Goal: Task Accomplishment & Management: Use online tool/utility

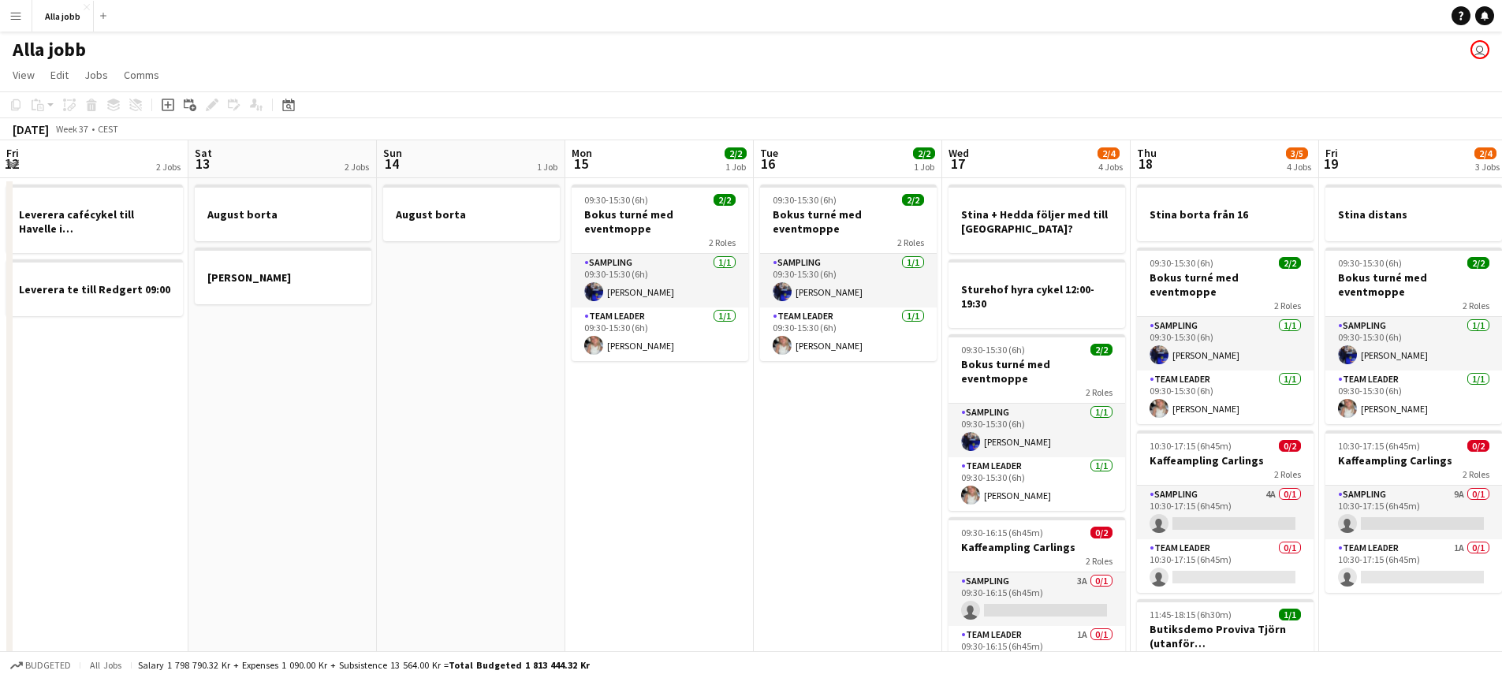
scroll to position [0, 491]
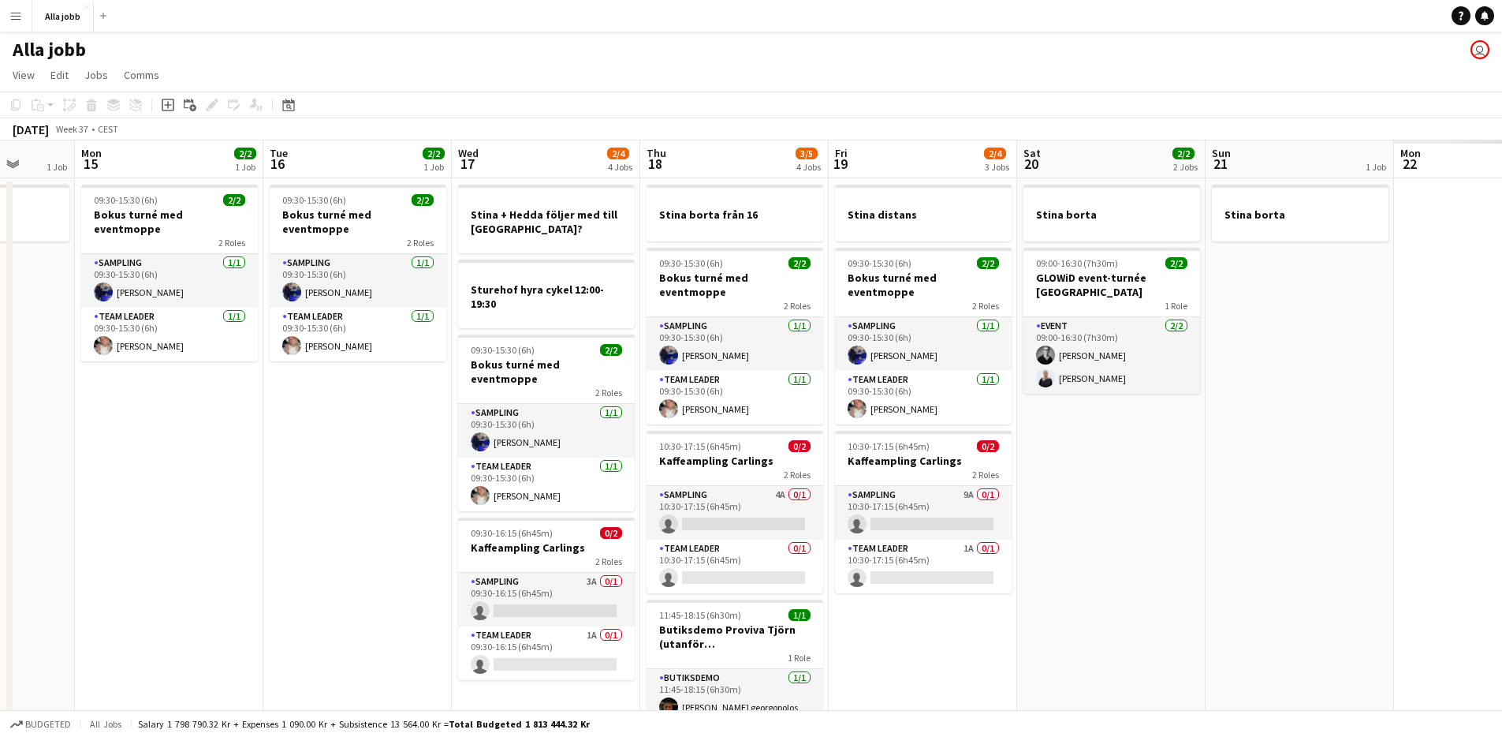
click at [419, 499] on app-date-cell "09:30-15:30 (6h) 2/2 Bokus turné med eventmoppe 2 Roles Sampling [DATE] 09:30-1…" at bounding box center [357, 475] width 188 height 594
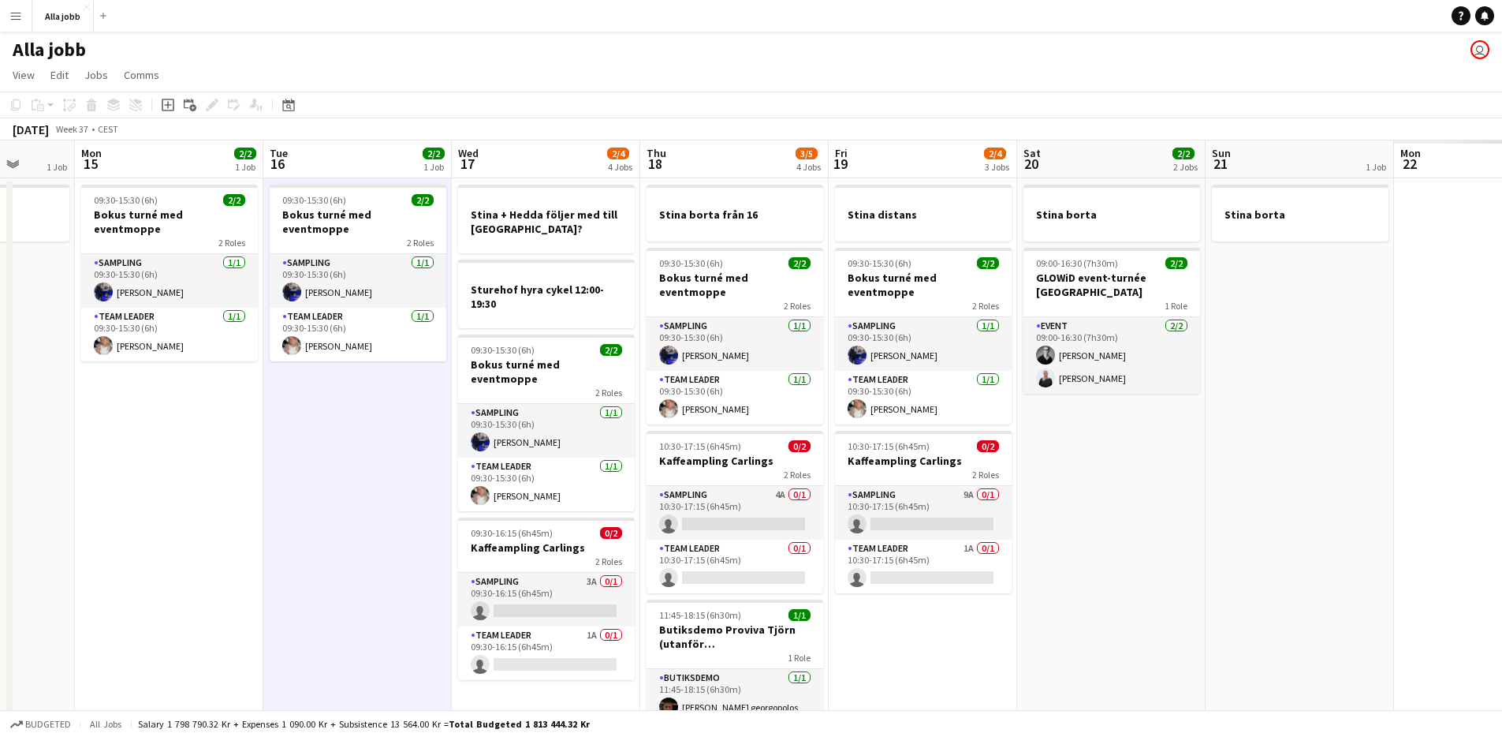
click at [419, 498] on app-date-cell "09:30-15:30 (6h) 2/2 Bokus turné med eventmoppe 2 Roles Sampling [DATE] 09:30-1…" at bounding box center [357, 475] width 188 height 594
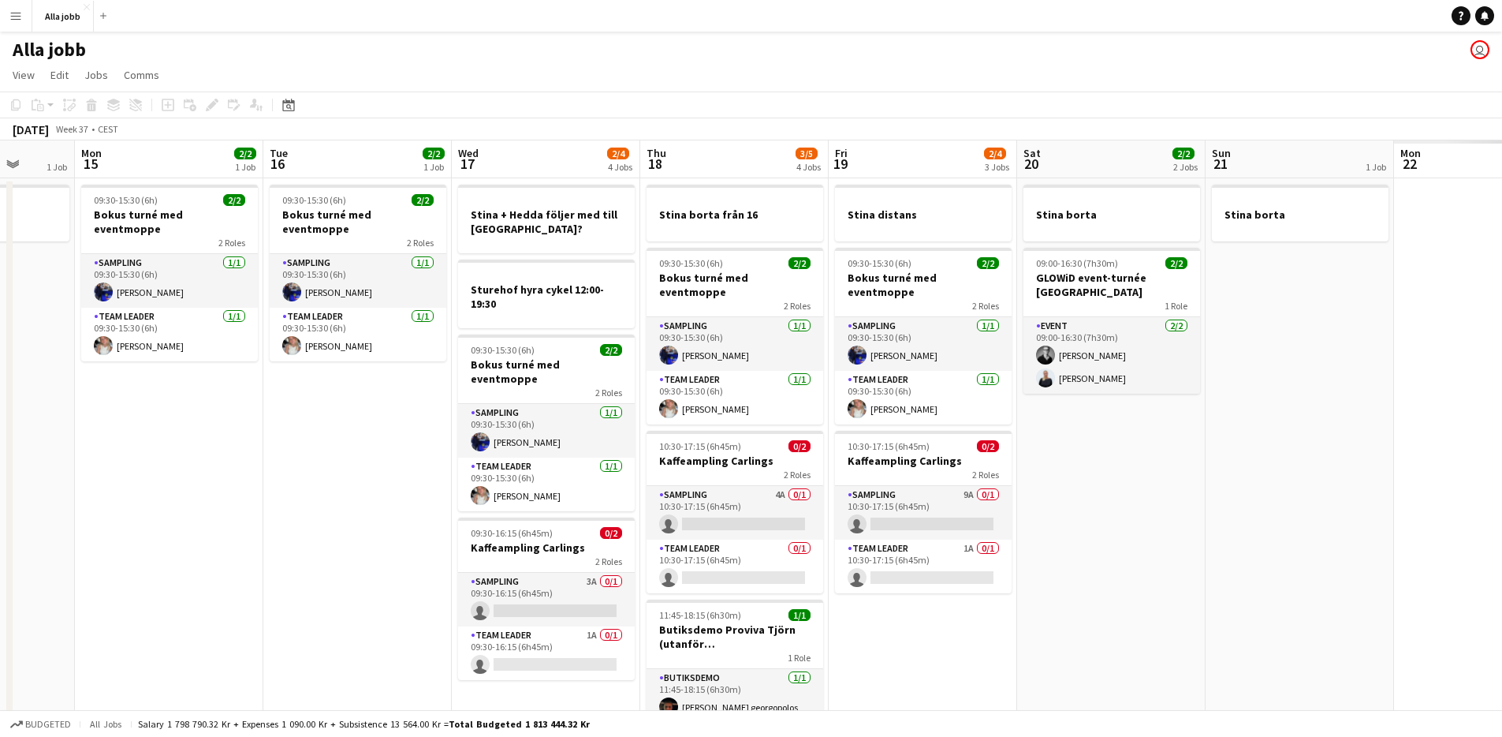
click at [419, 498] on app-date-cell "09:30-15:30 (6h) 2/2 Bokus turné med eventmoppe 2 Roles Sampling [DATE] 09:30-1…" at bounding box center [357, 475] width 188 height 594
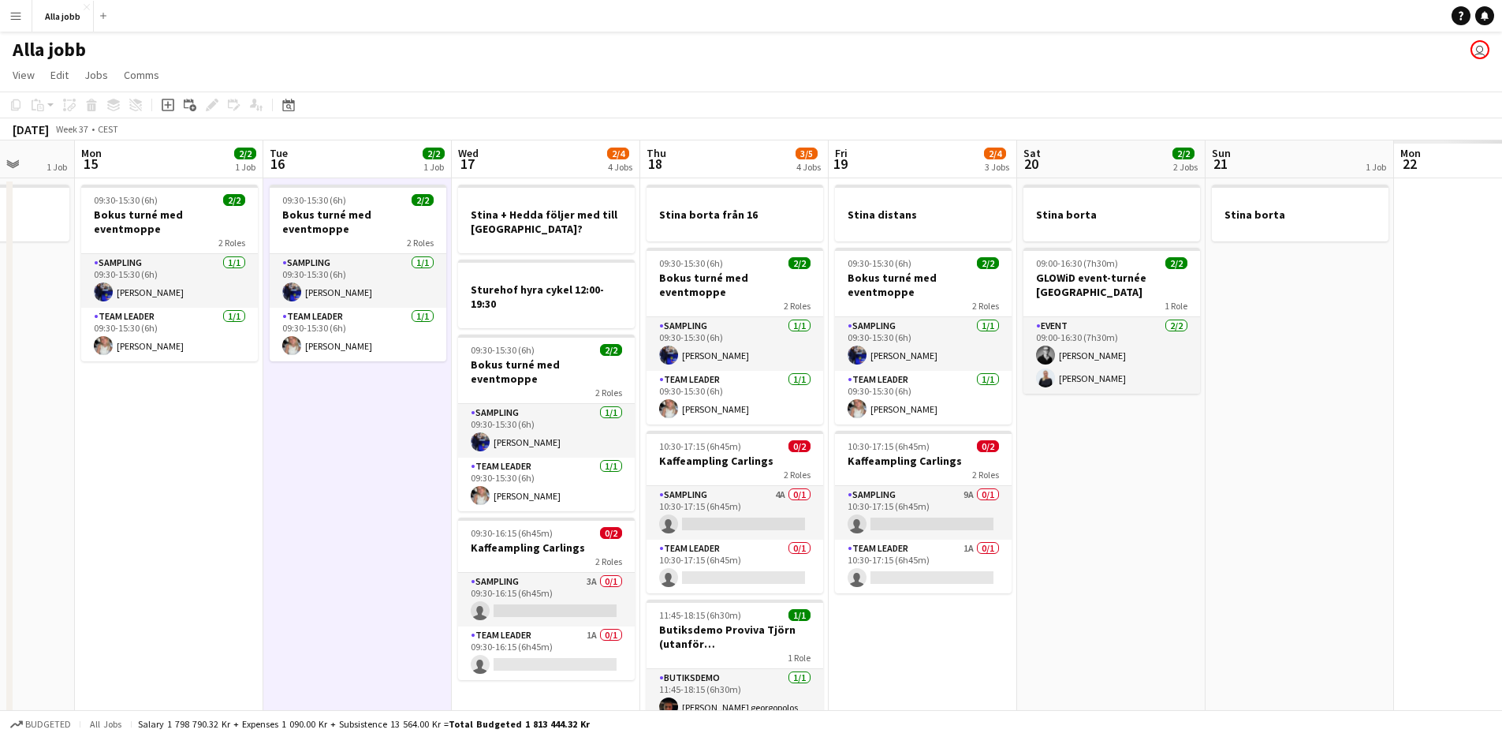
click at [419, 498] on app-date-cell "09:30-15:30 (6h) 2/2 Bokus turné med eventmoppe 2 Roles Sampling [DATE] 09:30-1…" at bounding box center [357, 475] width 188 height 594
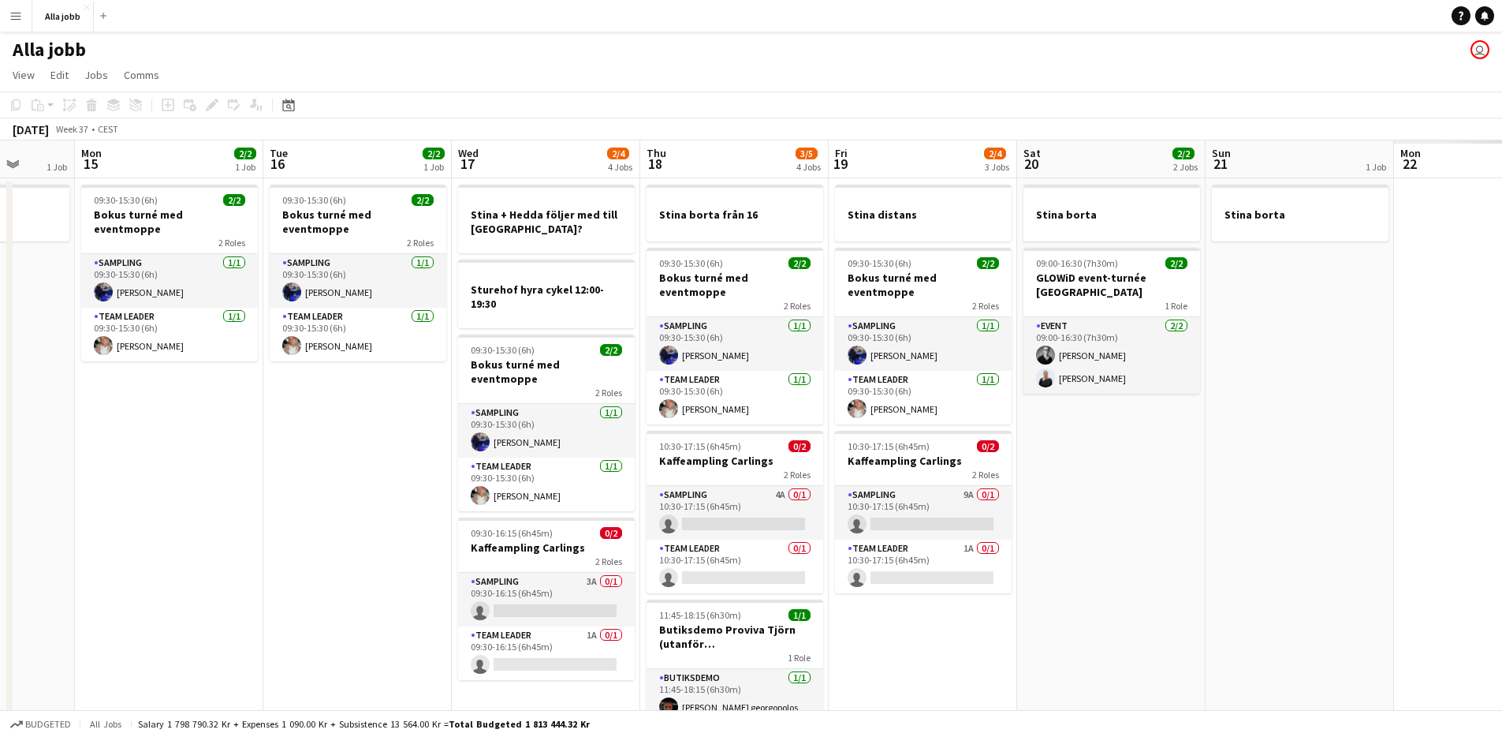
click at [419, 498] on app-date-cell "09:30-15:30 (6h) 2/2 Bokus turné med eventmoppe 2 Roles Sampling [DATE] 09:30-1…" at bounding box center [357, 475] width 188 height 594
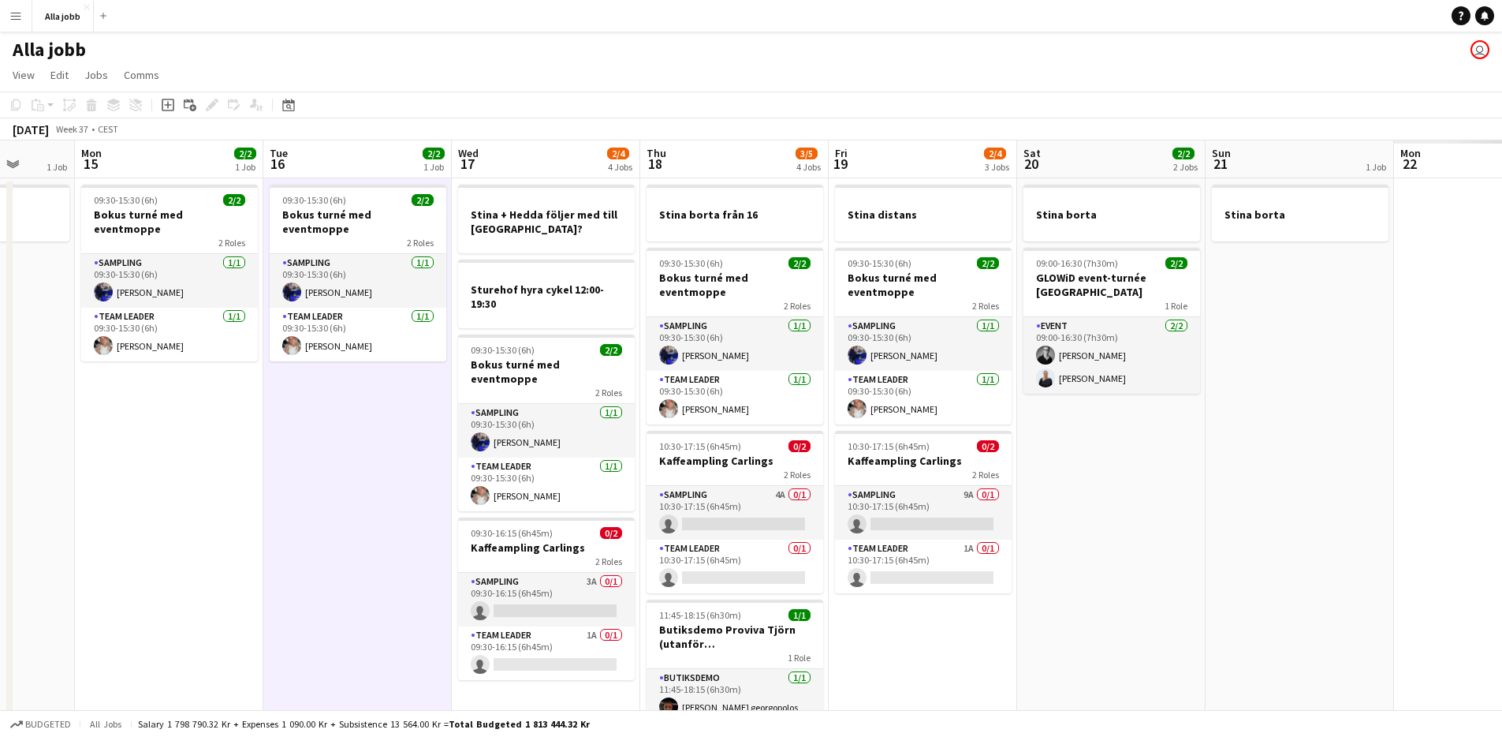
click at [419, 498] on app-date-cell "09:30-15:30 (6h) 2/2 Bokus turné med eventmoppe 2 Roles Sampling [DATE] 09:30-1…" at bounding box center [357, 475] width 188 height 594
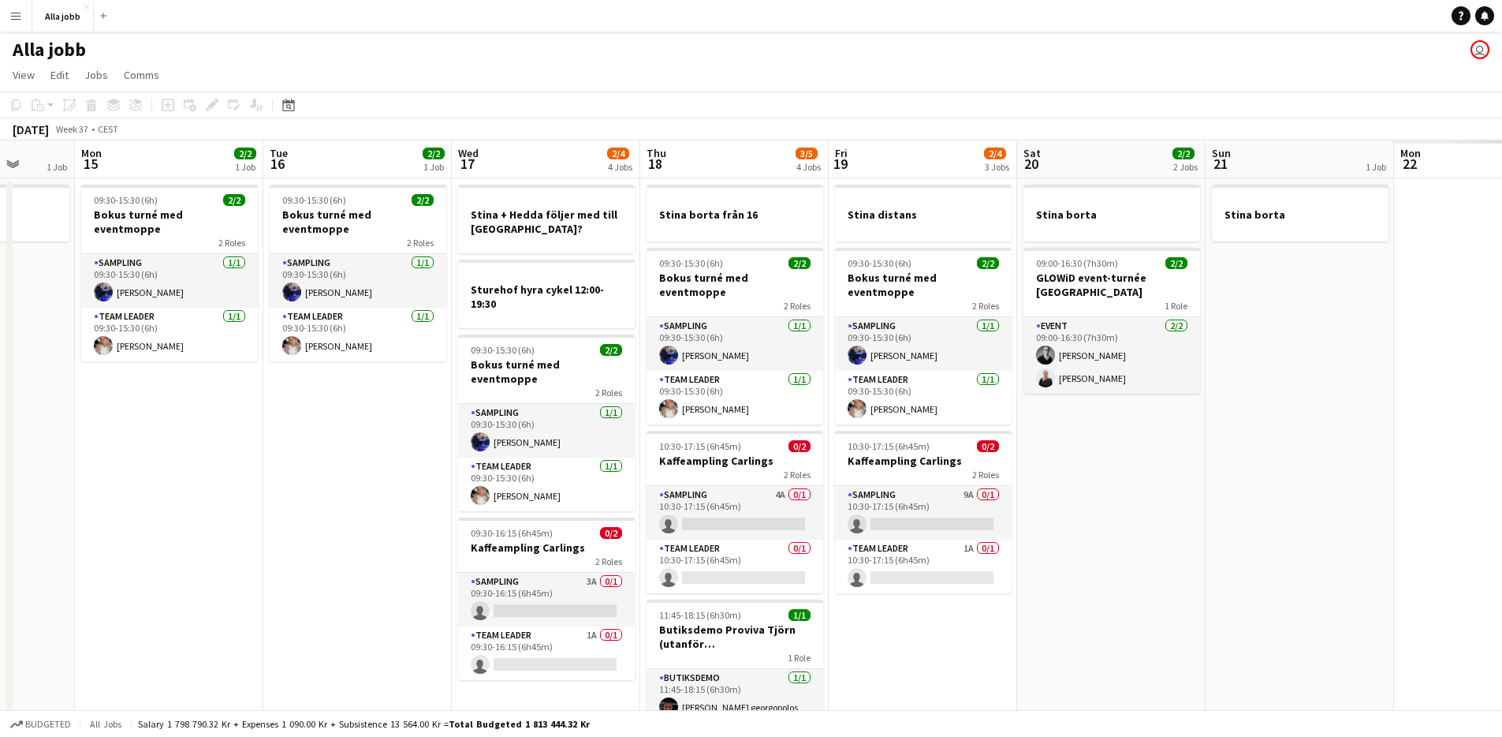
click at [419, 498] on app-date-cell "09:30-15:30 (6h) 2/2 Bokus turné med eventmoppe 2 Roles Sampling [DATE] 09:30-1…" at bounding box center [357, 475] width 188 height 594
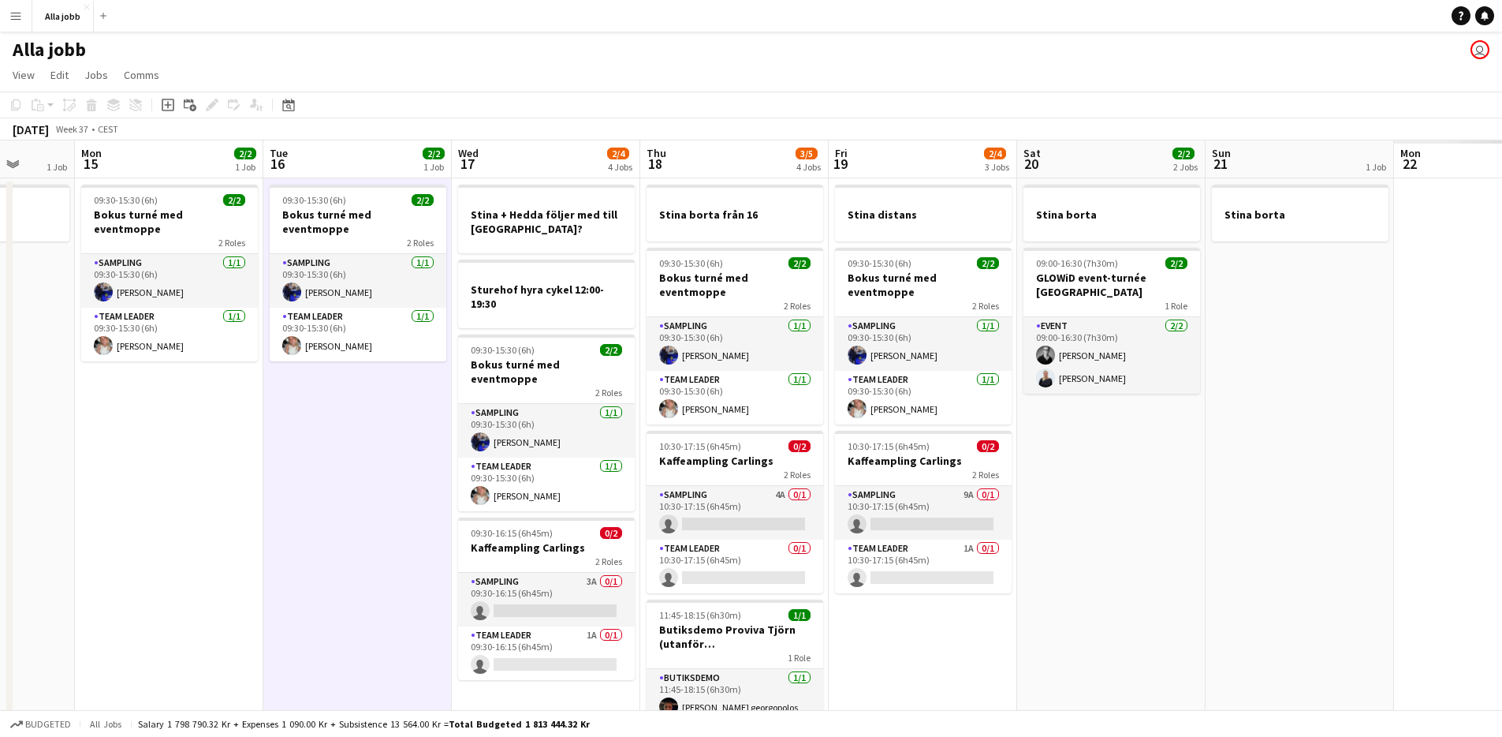
click at [419, 498] on app-date-cell "09:30-15:30 (6h) 2/2 Bokus turné med eventmoppe 2 Roles Sampling [DATE] 09:30-1…" at bounding box center [357, 475] width 188 height 594
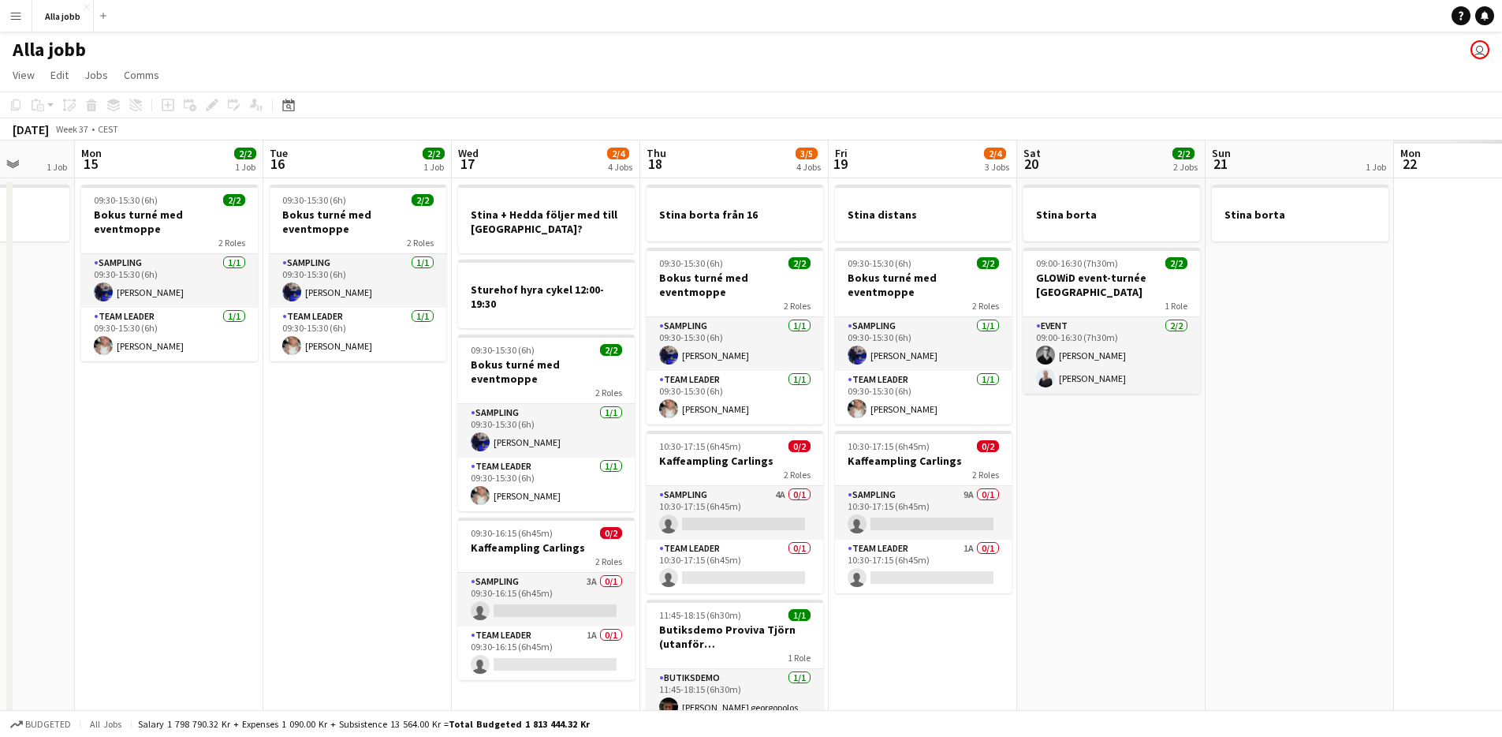
click at [419, 498] on app-date-cell "09:30-15:30 (6h) 2/2 Bokus turné med eventmoppe 2 Roles Sampling [DATE] 09:30-1…" at bounding box center [357, 475] width 188 height 594
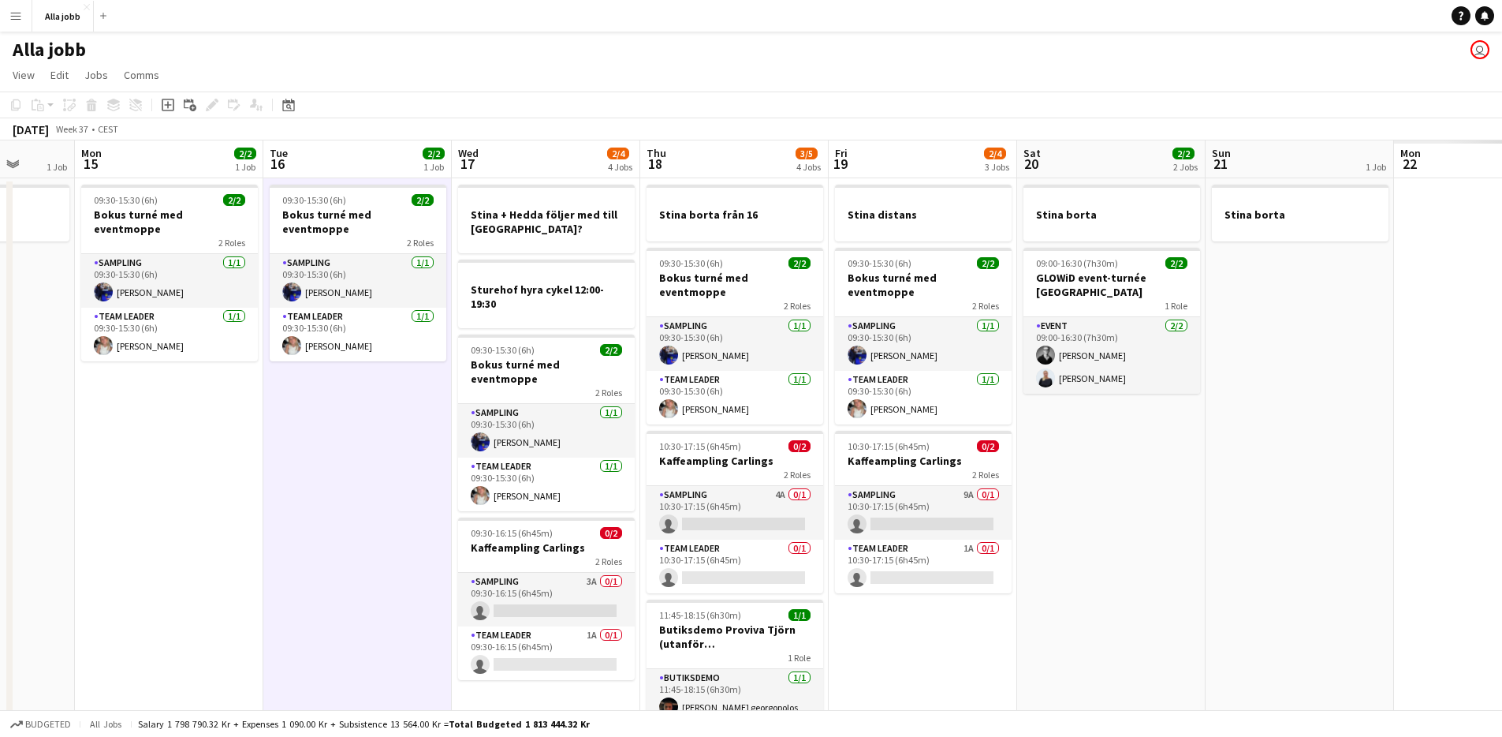
click at [417, 498] on app-date-cell "09:30-15:30 (6h) 2/2 Bokus turné med eventmoppe 2 Roles Sampling [DATE] 09:30-1…" at bounding box center [357, 475] width 188 height 594
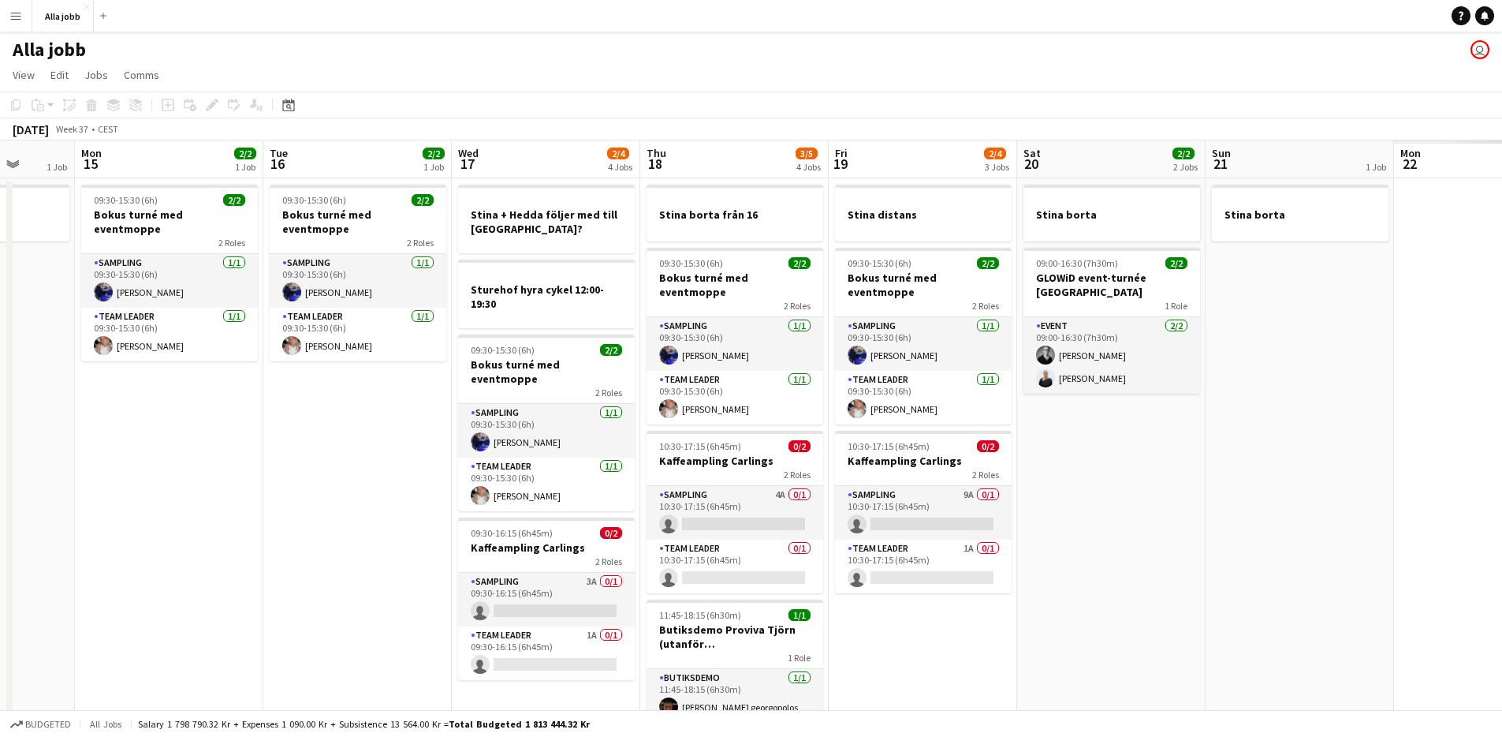
click at [417, 498] on app-date-cell "09:30-15:30 (6h) 2/2 Bokus turné med eventmoppe 2 Roles Sampling [DATE] 09:30-1…" at bounding box center [357, 475] width 188 height 594
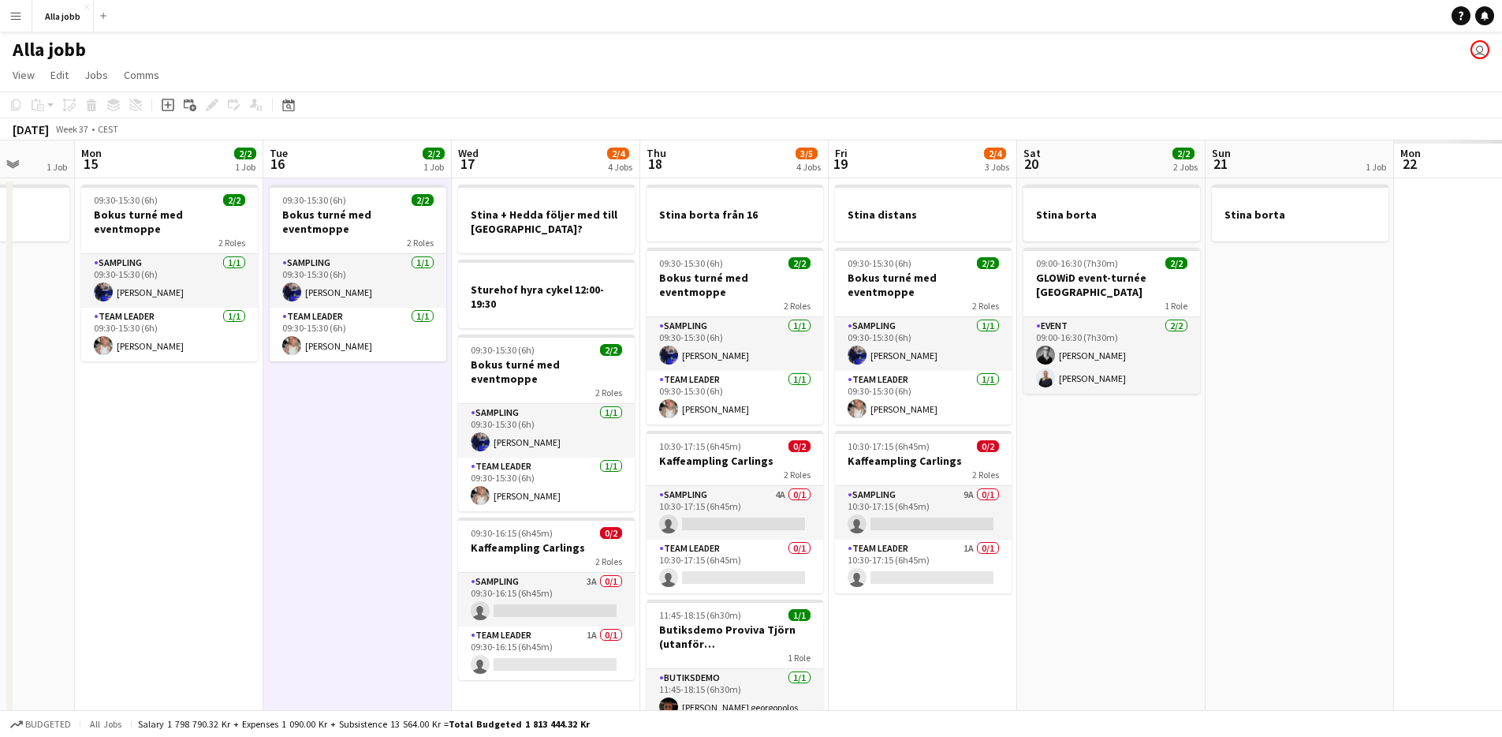
click at [417, 498] on app-date-cell "09:30-15:30 (6h) 2/2 Bokus turné med eventmoppe 2 Roles Sampling [DATE] 09:30-1…" at bounding box center [357, 475] width 188 height 594
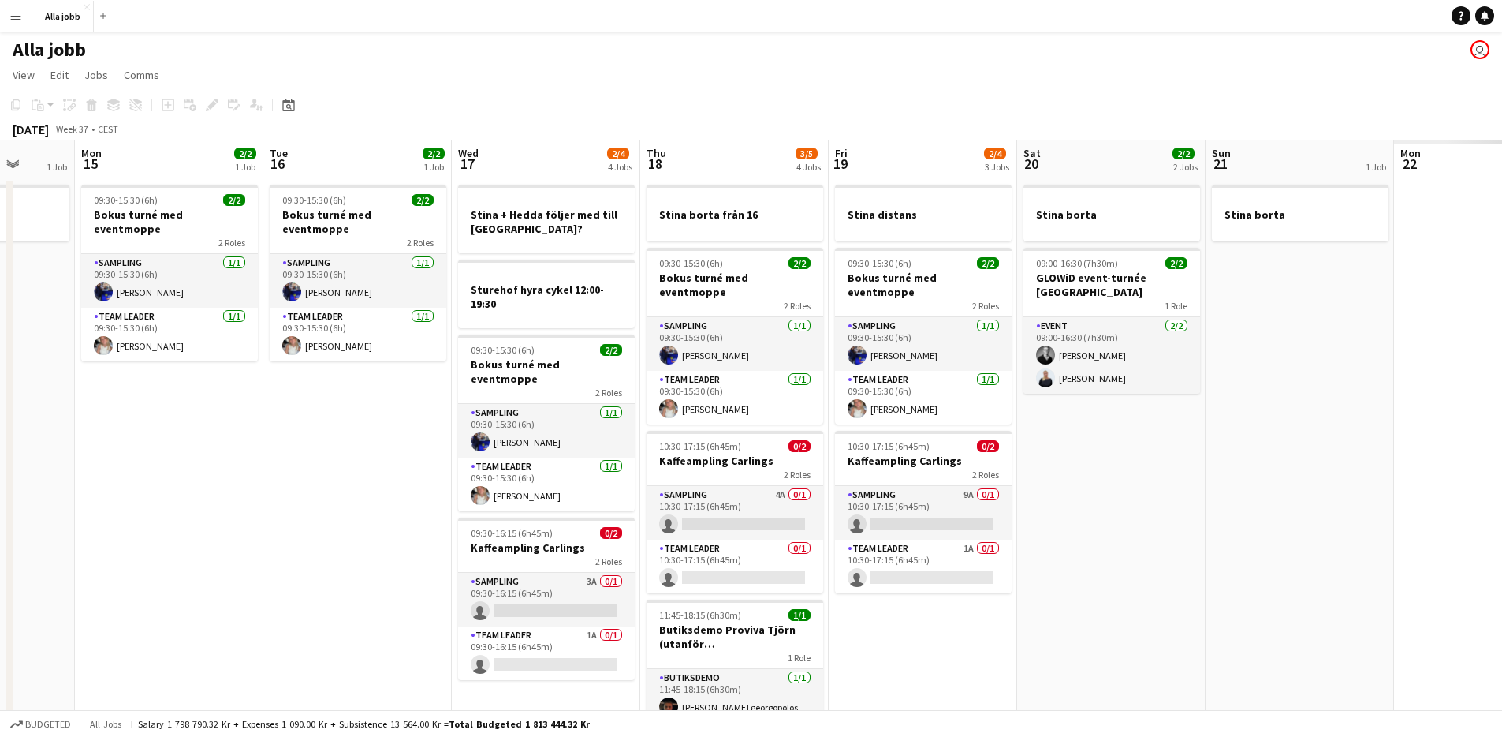
click at [417, 498] on app-date-cell "09:30-15:30 (6h) 2/2 Bokus turné med eventmoppe 2 Roles Sampling [DATE] 09:30-1…" at bounding box center [357, 475] width 188 height 594
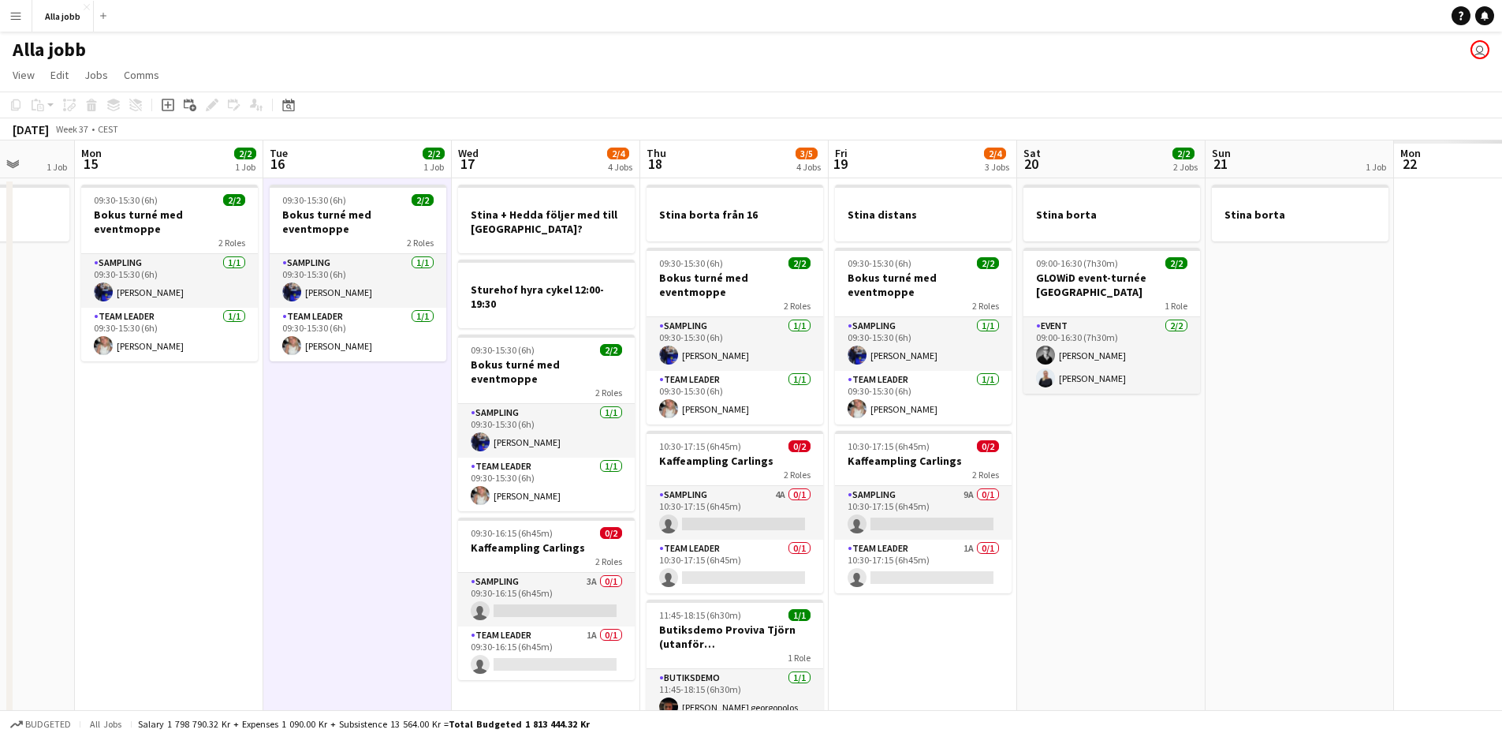
click at [417, 498] on app-date-cell "09:30-15:30 (6h) 2/2 Bokus turné med eventmoppe 2 Roles Sampling [DATE] 09:30-1…" at bounding box center [357, 475] width 188 height 594
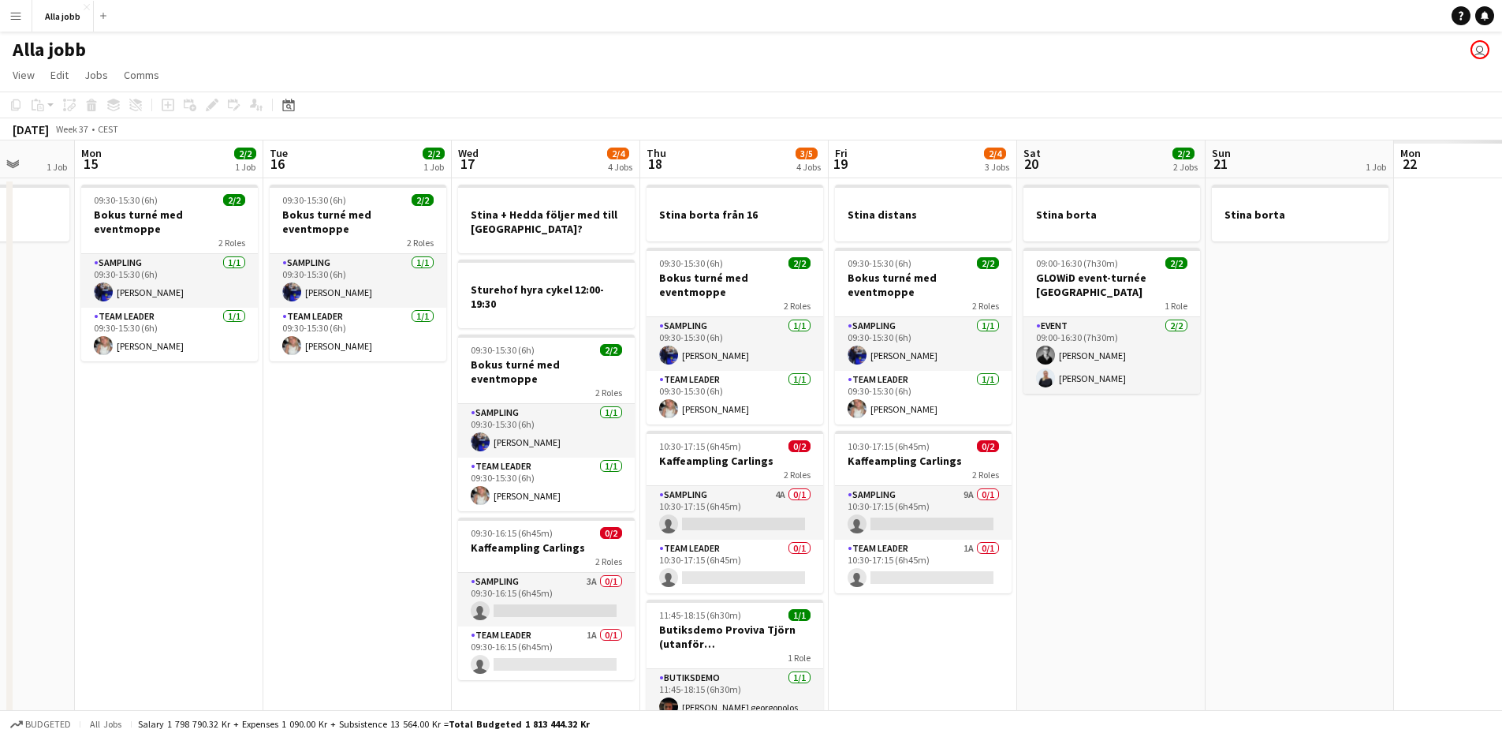
click at [170, 499] on app-date-cell "09:30-15:30 (6h) 2/2 Bokus turné med eventmoppe 2 Roles Sampling [DATE] 09:30-1…" at bounding box center [169, 475] width 188 height 594
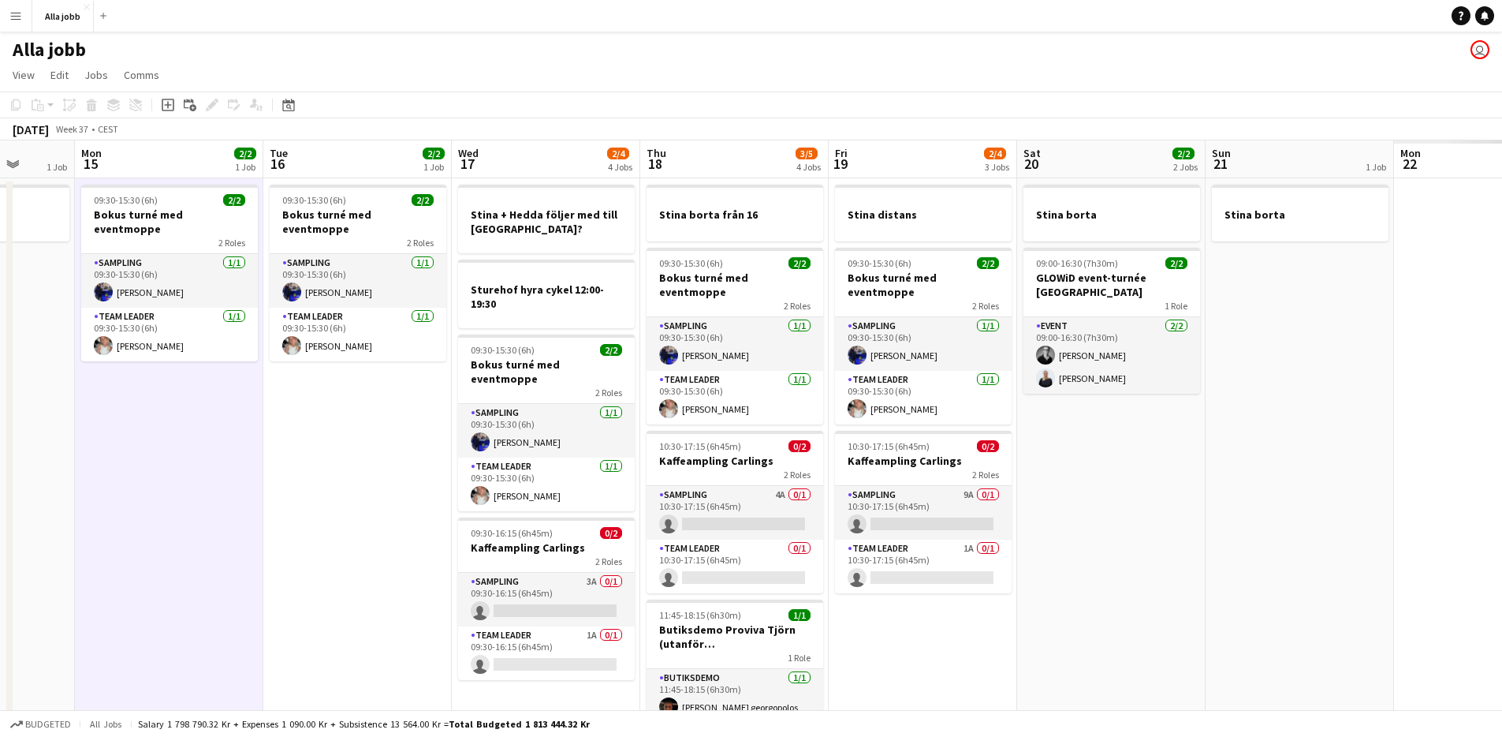
click at [283, 478] on app-date-cell "09:30-15:30 (6h) 2/2 Bokus turné med eventmoppe 2 Roles Sampling [DATE] 09:30-1…" at bounding box center [357, 475] width 188 height 594
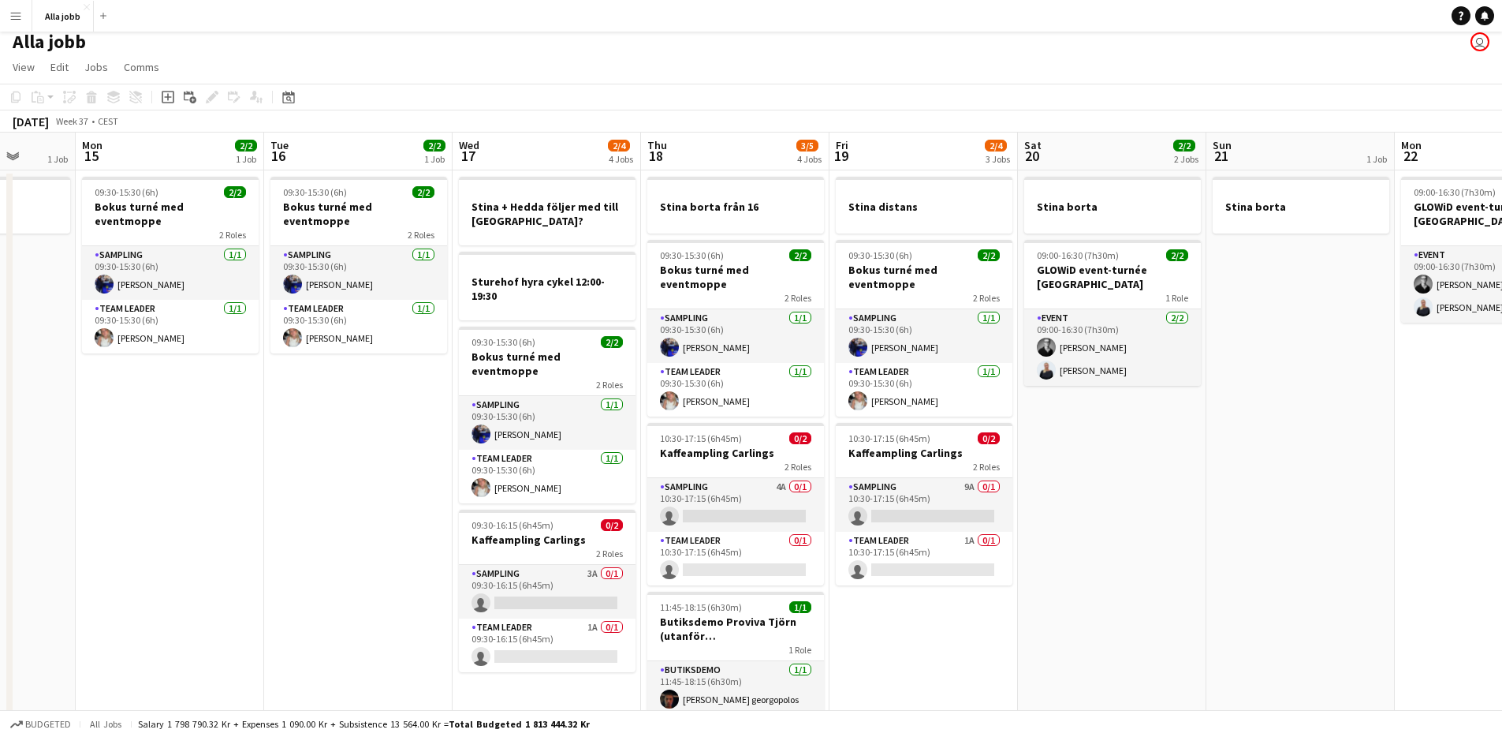
scroll to position [0, 0]
